Goal: Information Seeking & Learning: Compare options

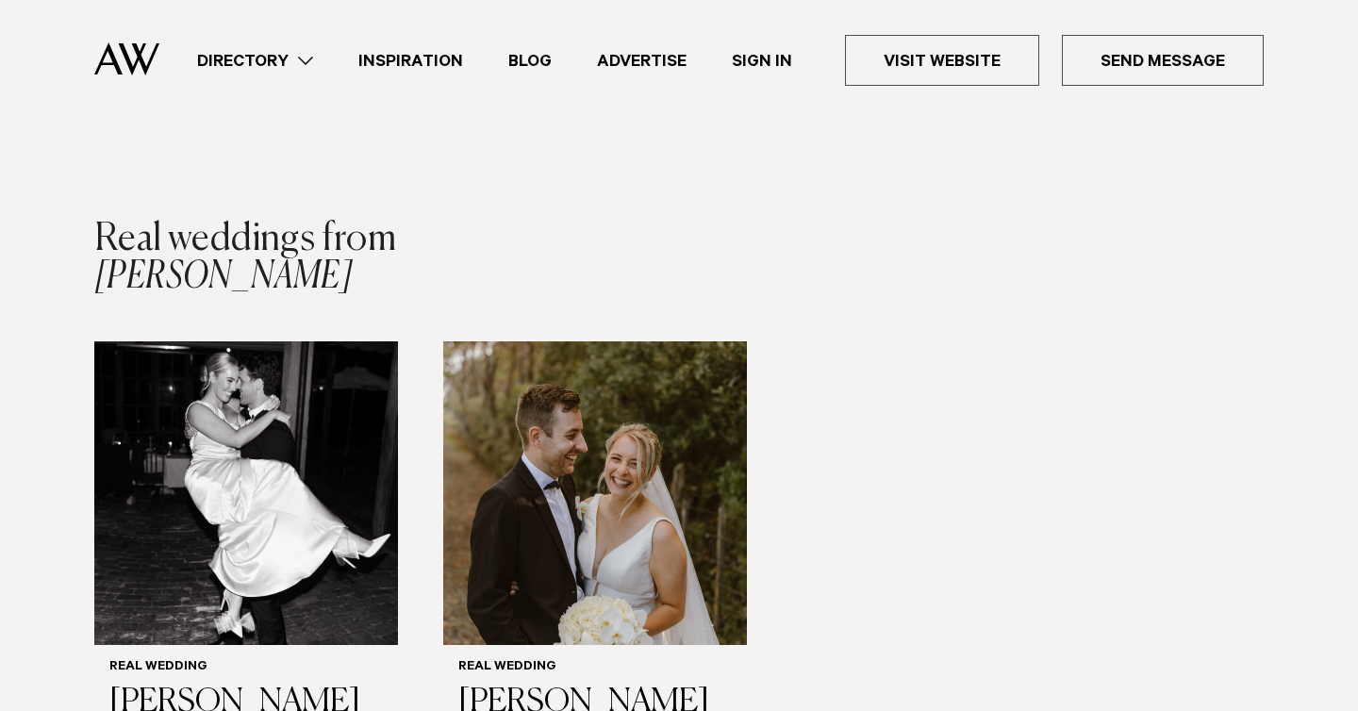
scroll to position [1570, 0]
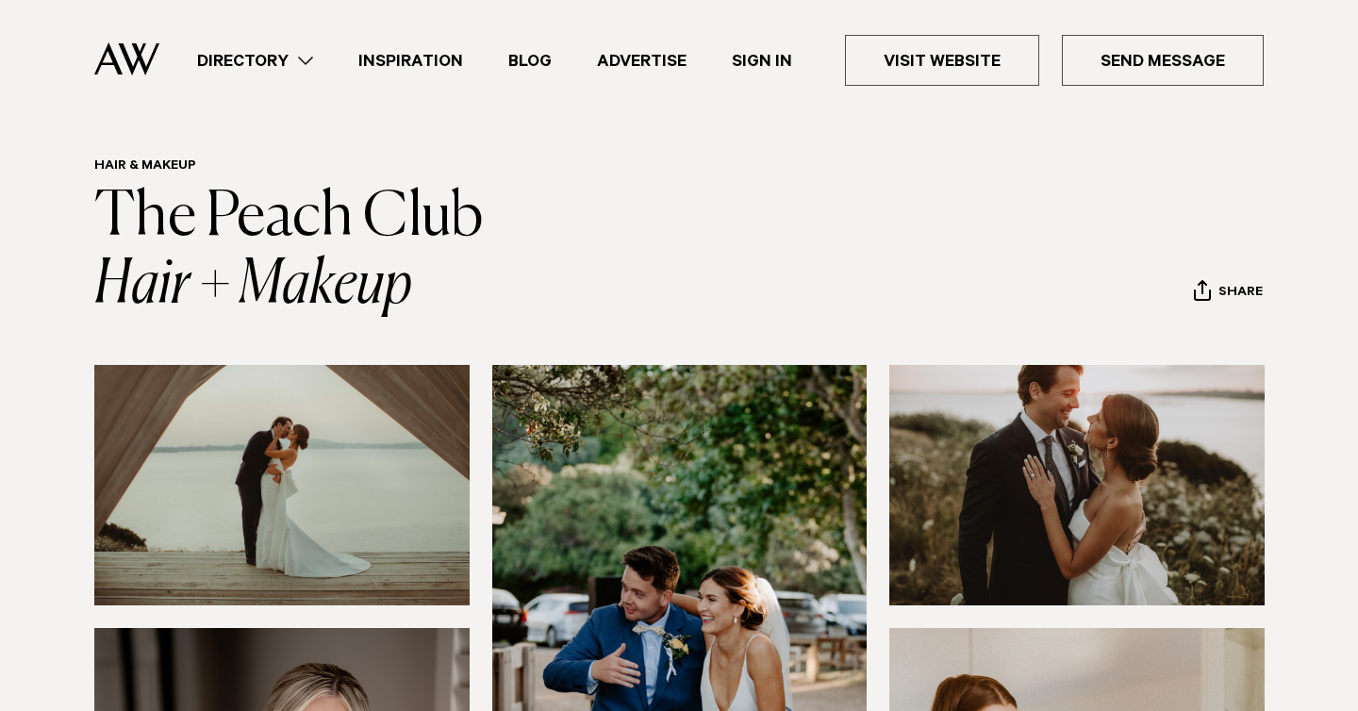
scroll to position [58, 0]
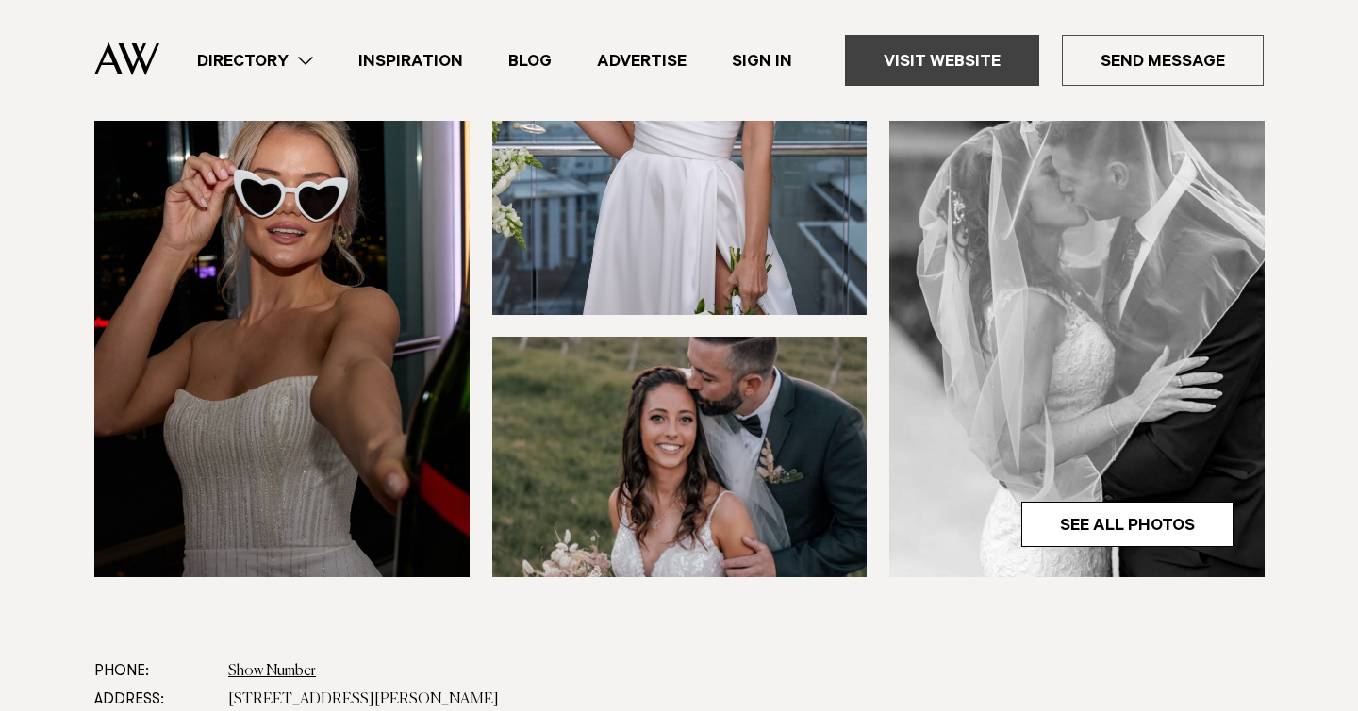
scroll to position [532, 0]
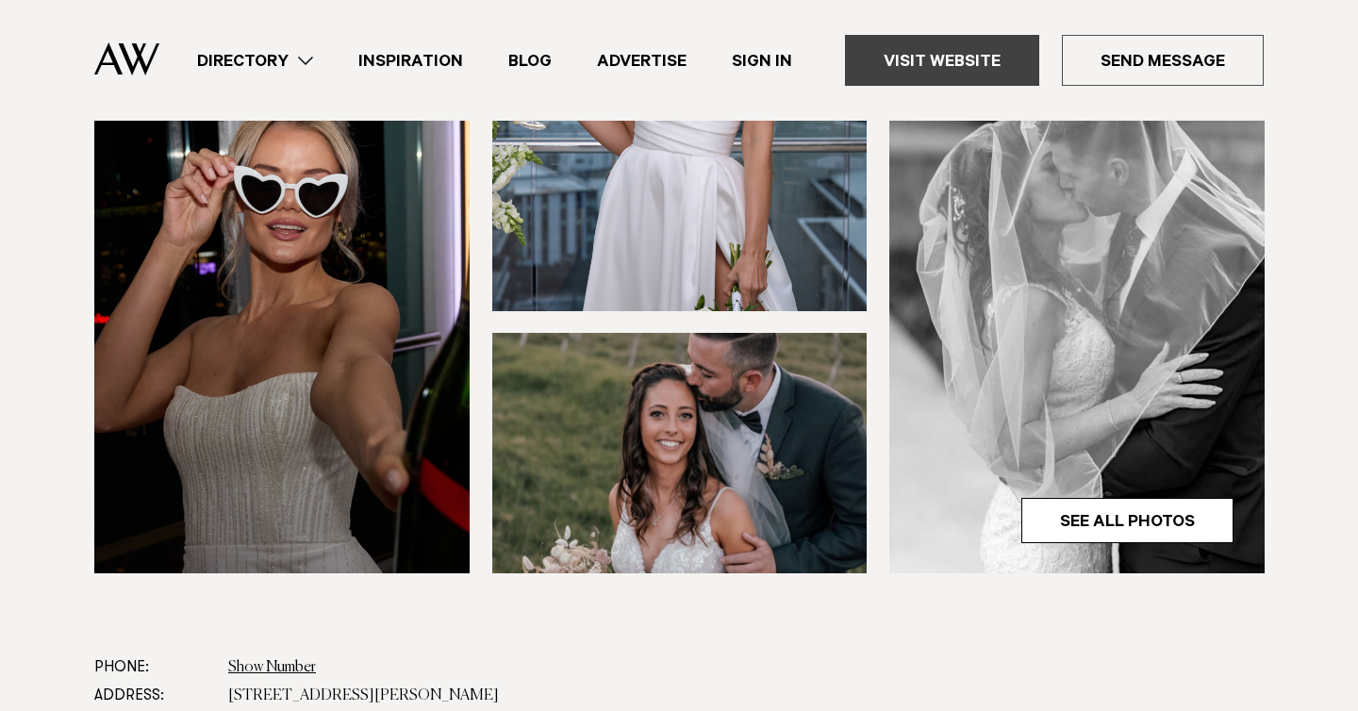
click at [979, 51] on link "Visit Website" at bounding box center [942, 60] width 194 height 51
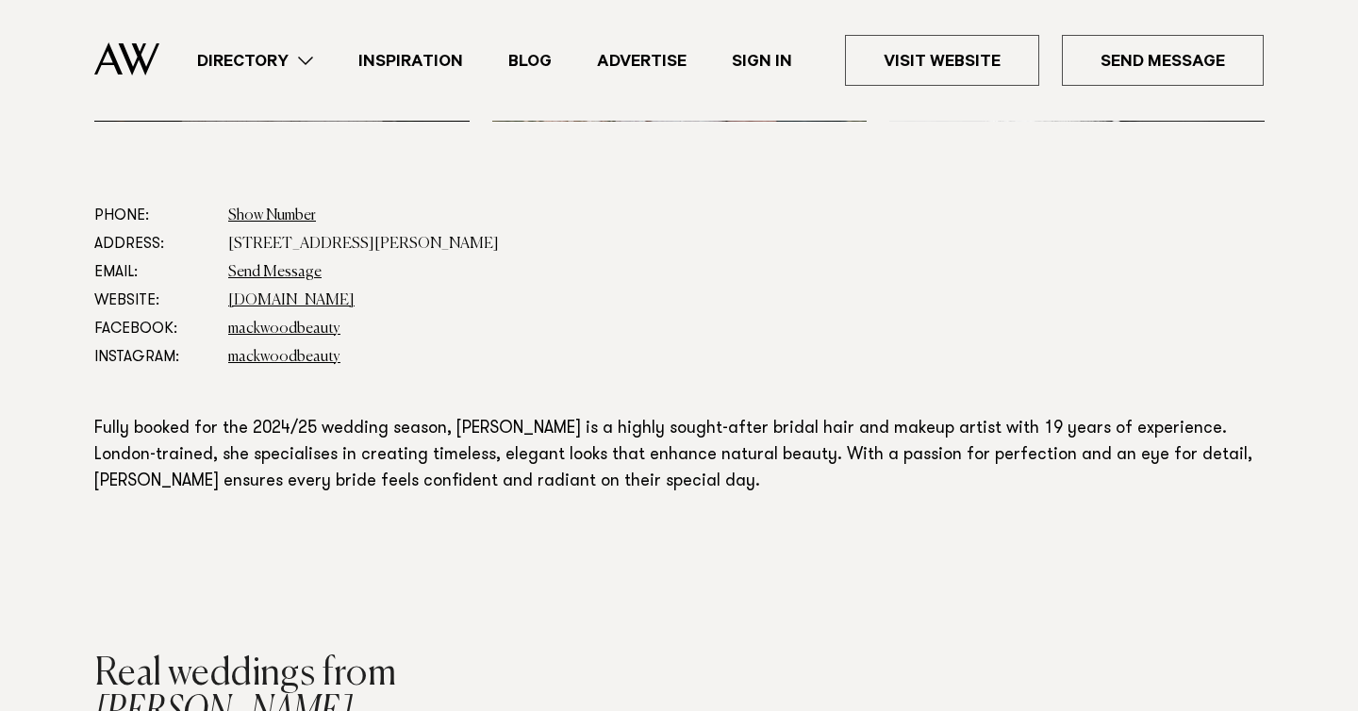
scroll to position [985, 0]
